Goal: Transaction & Acquisition: Purchase product/service

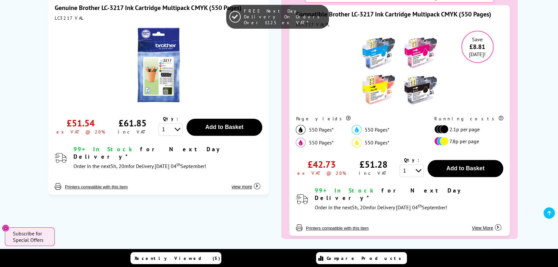
scroll to position [351, 0]
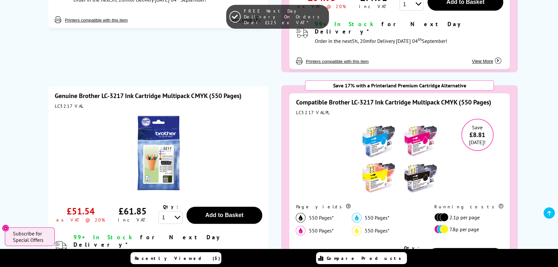
click at [121, 91] on link "Genuine Brother LC-3217 Ink Cartridge Multipack CMYK (550 Pages)" at bounding box center [148, 95] width 187 height 8
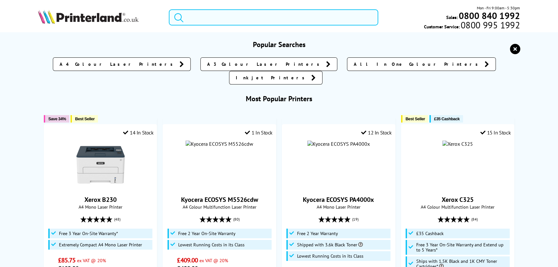
click at [260, 16] on input "search" at bounding box center [273, 17] width 209 height 16
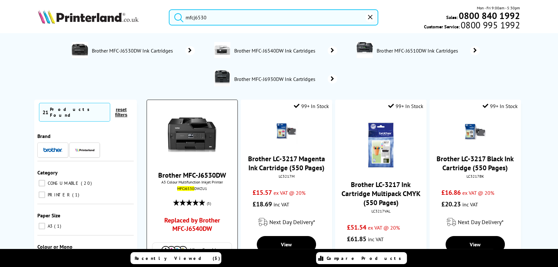
type input "mfcj6530"
click at [196, 220] on link "Replaced by Brother MFC-J6540DW" at bounding box center [192, 226] width 67 height 20
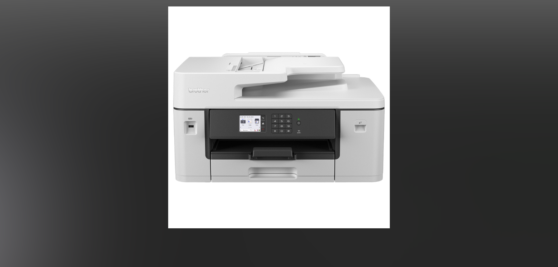
click at [112, 150] on figure at bounding box center [279, 117] width 558 height 222
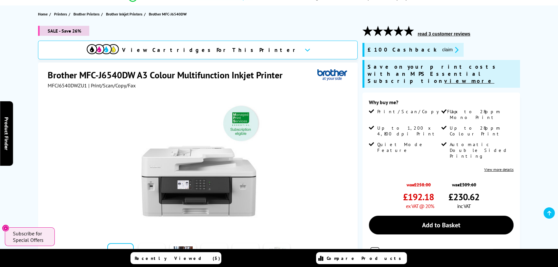
scroll to position [88, 0]
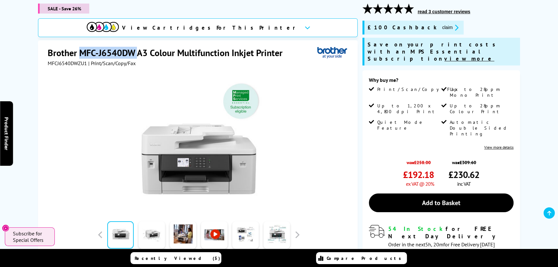
drag, startPoint x: 139, startPoint y: 52, endPoint x: 81, endPoint y: 53, distance: 58.6
click at [81, 53] on h1 "Brother MFC-J6540DW A3 Colour Multifunction Inkjet Printer" at bounding box center [168, 53] width 241 height 12
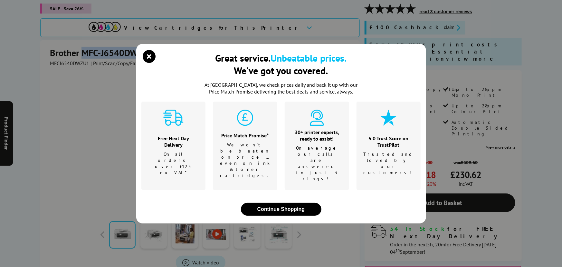
copy h1 "MFC-J6540DW"
click at [158, 65] on div "Great service. Unbeatable prices. We've got you covered." at bounding box center [281, 67] width 280 height 30
click at [153, 63] on icon "close modal" at bounding box center [149, 56] width 13 height 13
